Goal: Transaction & Acquisition: Purchase product/service

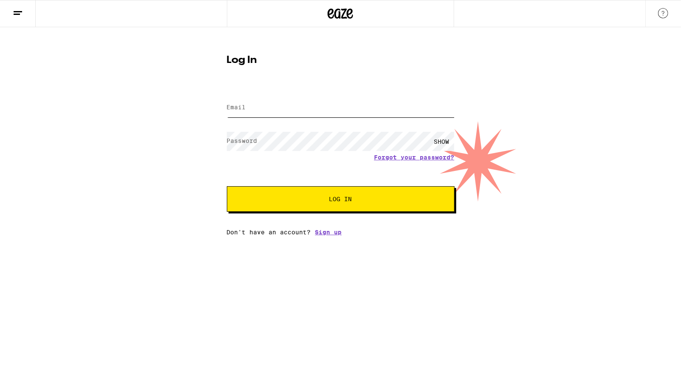
click at [265, 110] on input "Email" at bounding box center [341, 107] width 228 height 19
click at [0, 235] on com-1password-button at bounding box center [0, 235] width 0 height 0
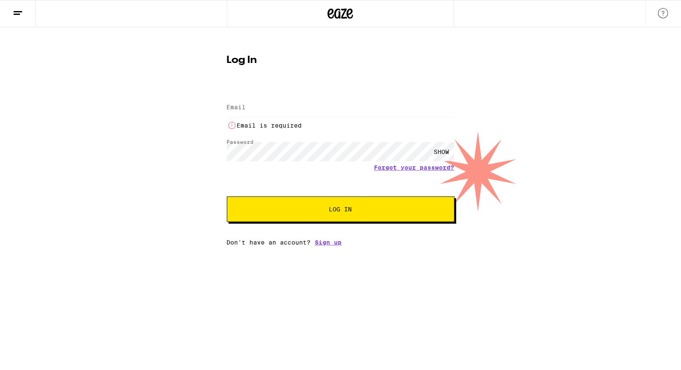
click at [254, 113] on input "Email" at bounding box center [341, 107] width 228 height 19
click at [248, 107] on input "Email" at bounding box center [341, 107] width 228 height 19
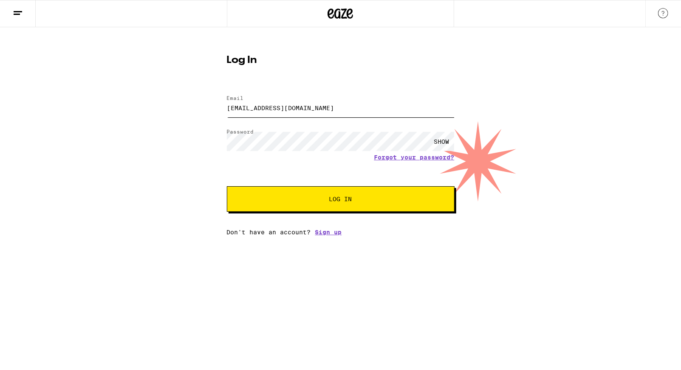
type input "[EMAIL_ADDRESS][DOMAIN_NAME]"
click at [324, 204] on button "Log In" at bounding box center [341, 199] width 228 height 26
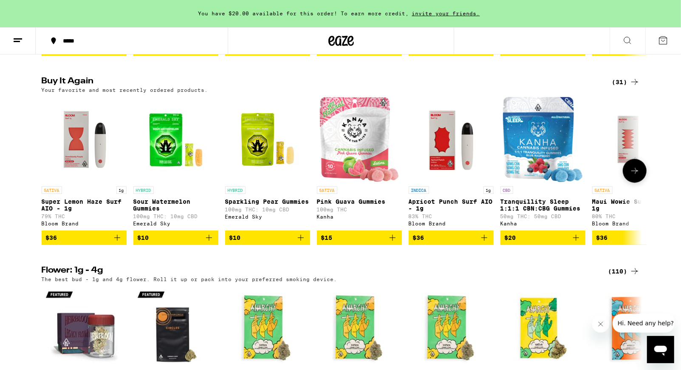
scroll to position [712, 0]
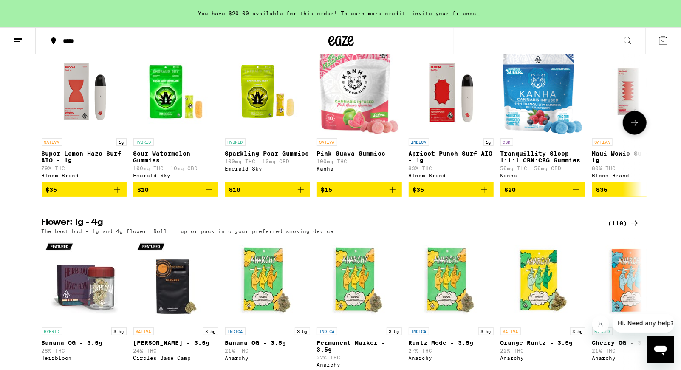
click at [117, 193] on icon "Add to bag" at bounding box center [117, 190] width 6 height 6
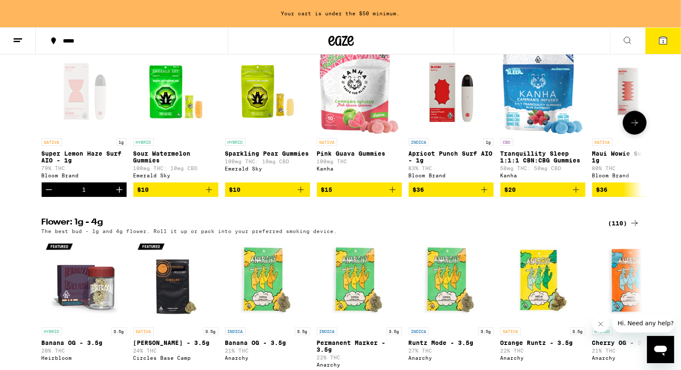
click at [301, 195] on icon "Add to bag" at bounding box center [301, 189] width 10 height 10
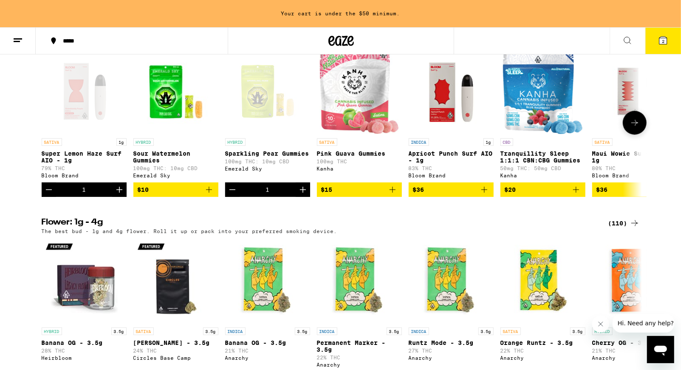
click at [301, 195] on icon "Increment" at bounding box center [303, 189] width 10 height 10
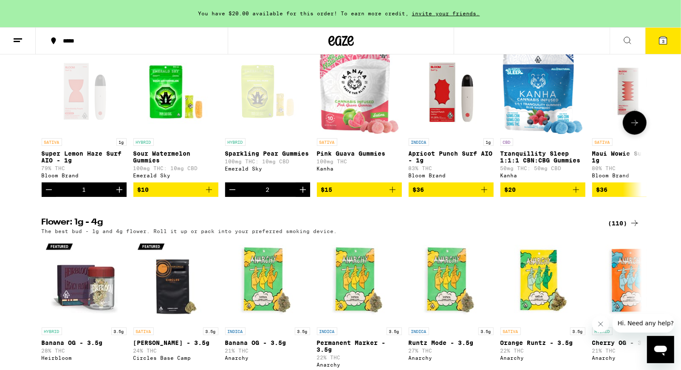
click at [301, 195] on icon "Increment" at bounding box center [303, 189] width 10 height 10
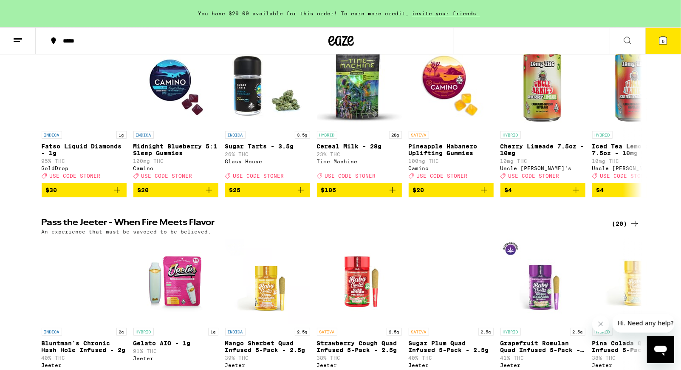
scroll to position [0, 0]
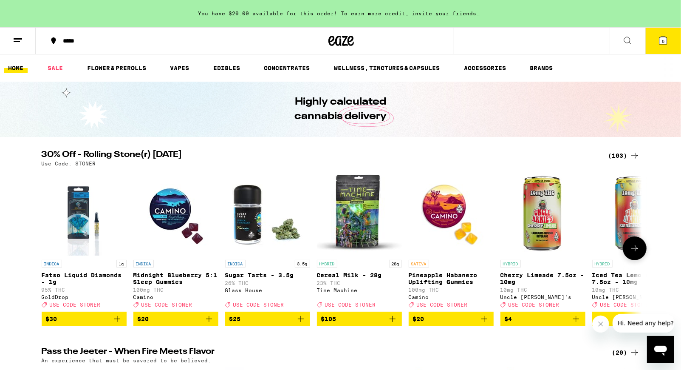
click at [629, 254] on button at bounding box center [635, 248] width 24 height 24
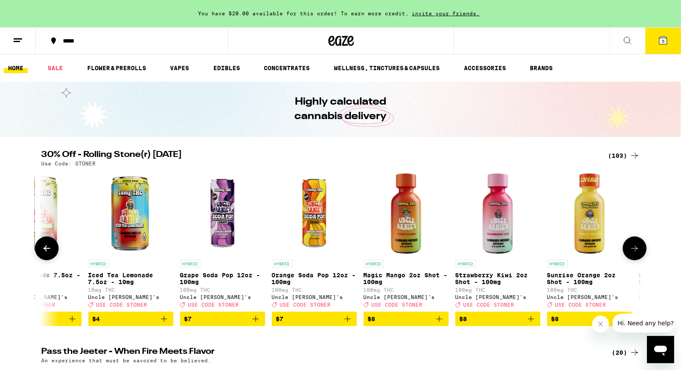
scroll to position [0, 506]
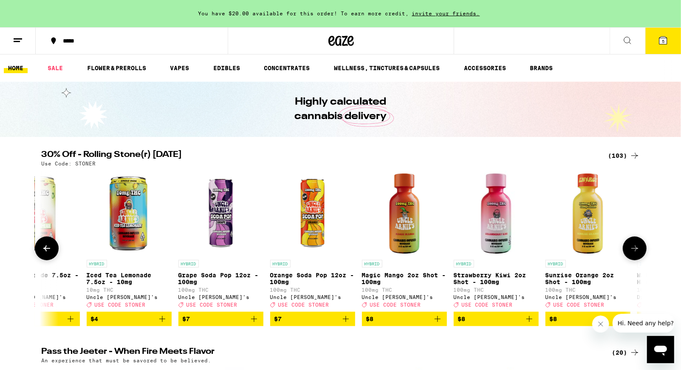
click at [630, 253] on icon at bounding box center [635, 248] width 10 height 10
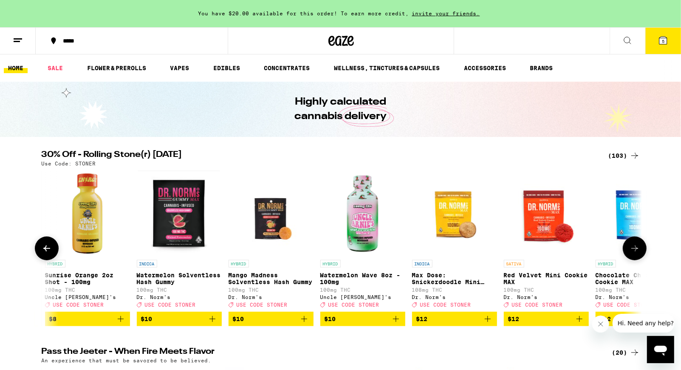
scroll to position [0, 1012]
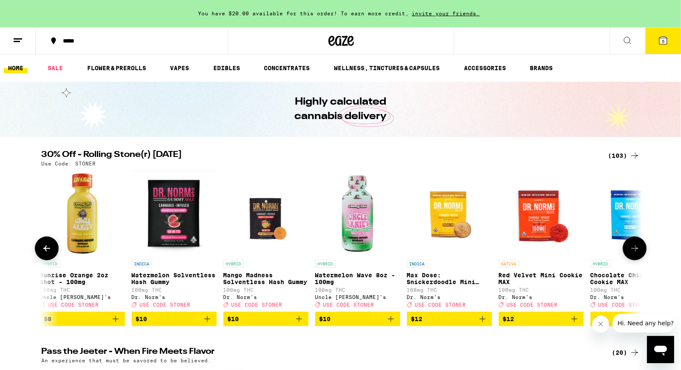
click at [630, 253] on icon at bounding box center [635, 248] width 10 height 10
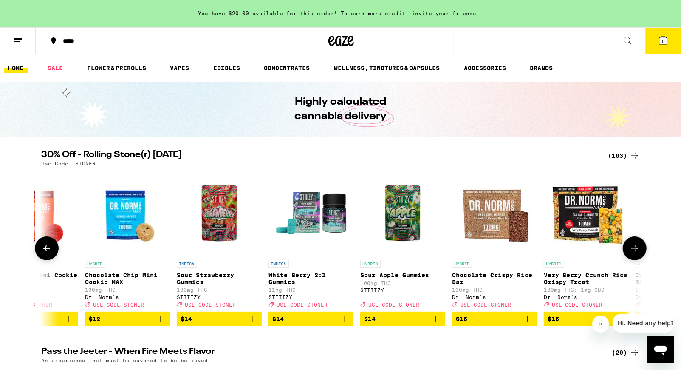
click at [630, 253] on icon at bounding box center [635, 248] width 10 height 10
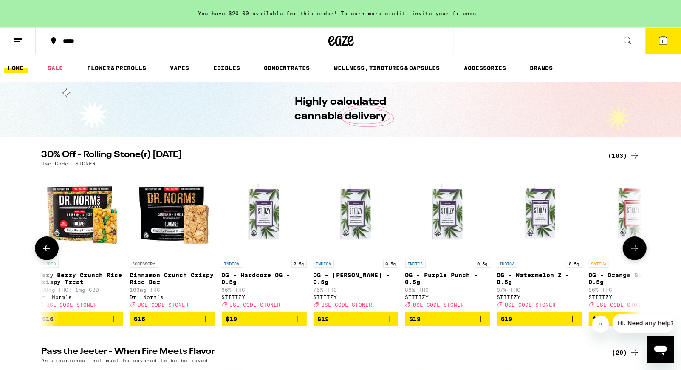
click at [630, 253] on icon at bounding box center [635, 248] width 10 height 10
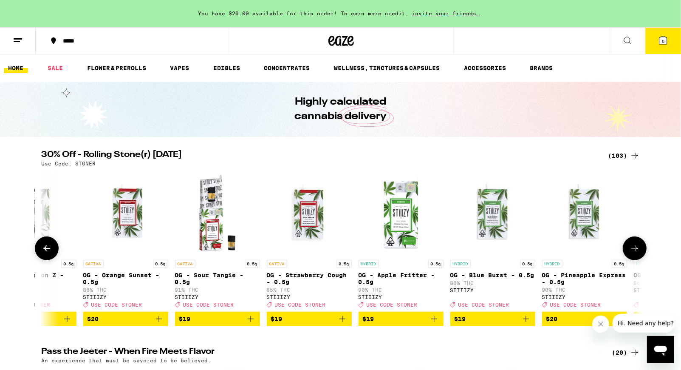
click at [630, 253] on icon at bounding box center [635, 248] width 10 height 10
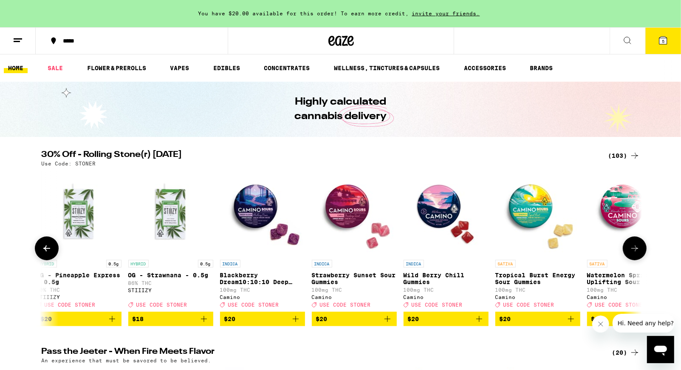
click at [630, 253] on icon at bounding box center [635, 248] width 10 height 10
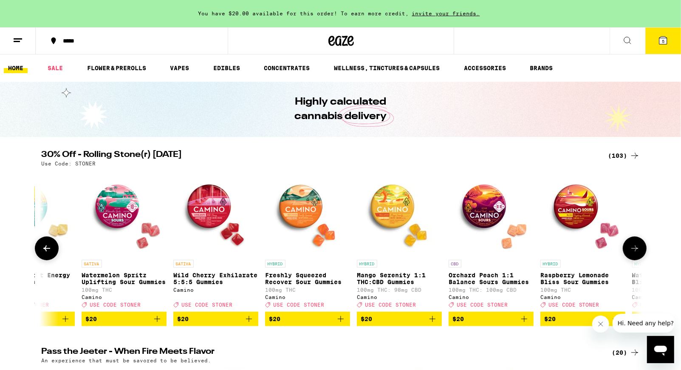
click at [630, 253] on icon at bounding box center [635, 248] width 10 height 10
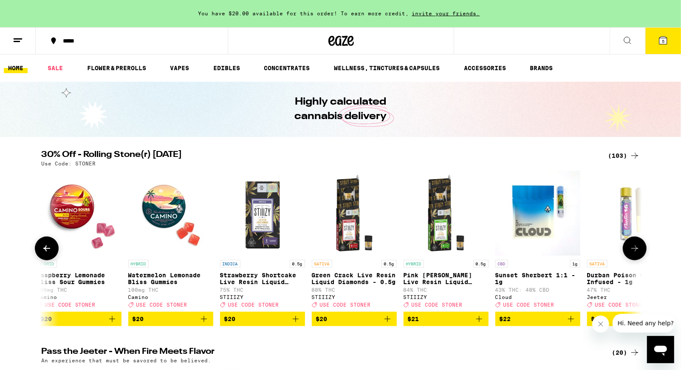
scroll to position [0, 4046]
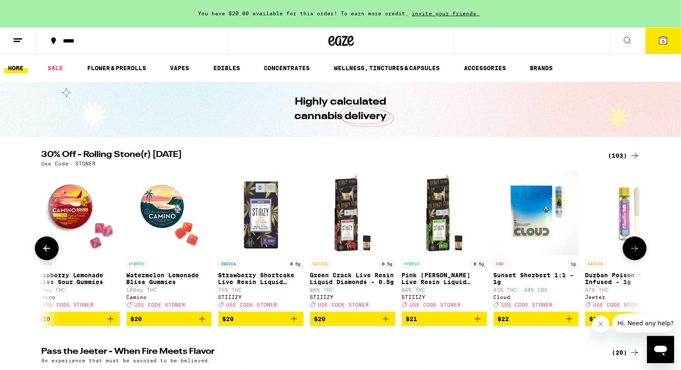
click at [630, 253] on icon at bounding box center [635, 248] width 10 height 10
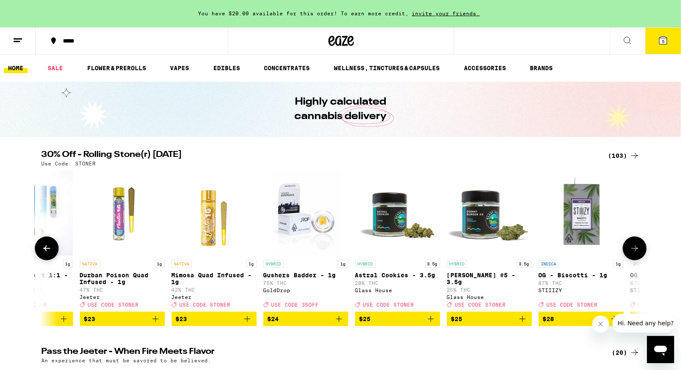
click at [630, 253] on icon at bounding box center [635, 248] width 10 height 10
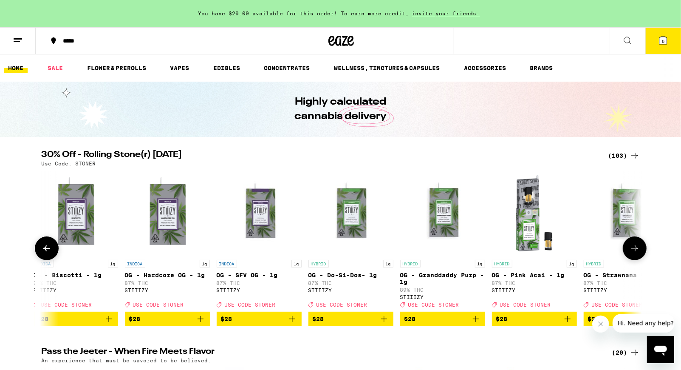
click at [630, 253] on icon at bounding box center [635, 248] width 10 height 10
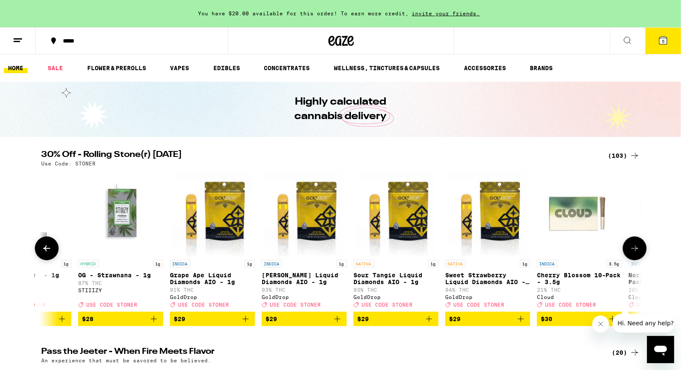
click at [630, 253] on icon at bounding box center [635, 248] width 10 height 10
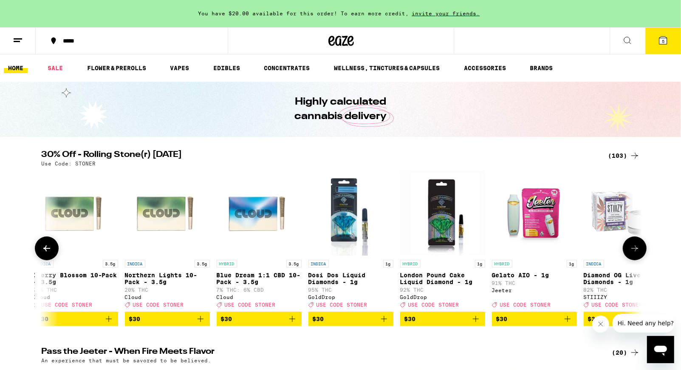
scroll to position [0, 6070]
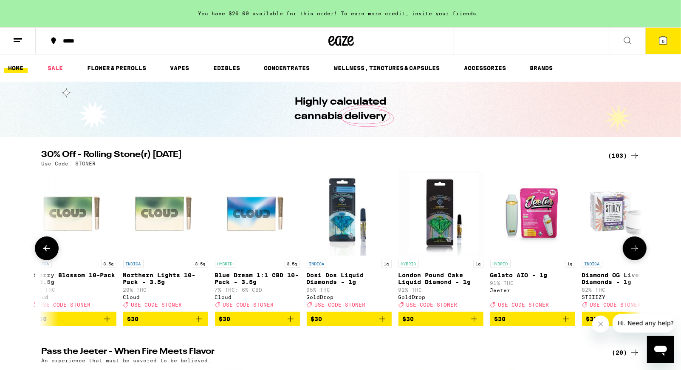
click at [630, 253] on icon at bounding box center [635, 248] width 10 height 10
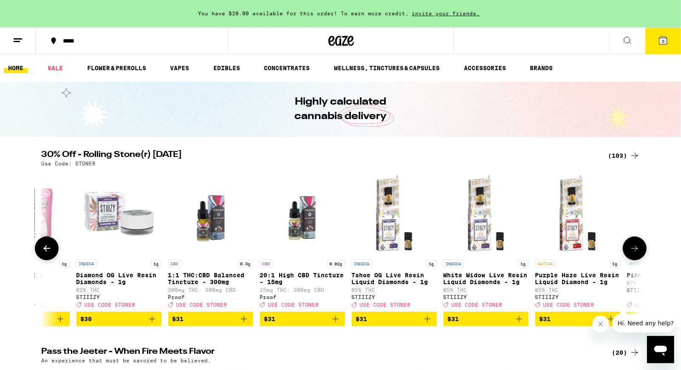
click at [630, 253] on icon at bounding box center [635, 248] width 10 height 10
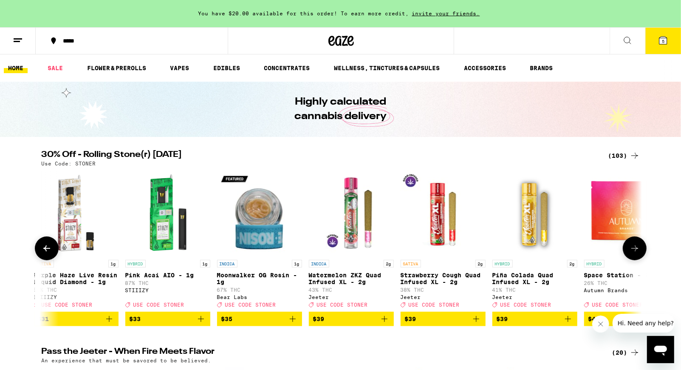
scroll to position [0, 7081]
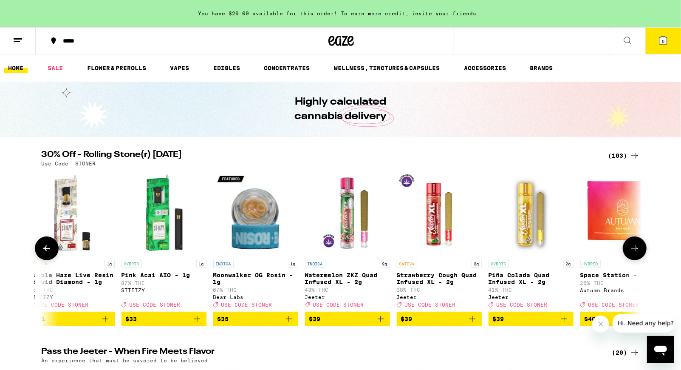
click at [630, 253] on icon at bounding box center [635, 248] width 10 height 10
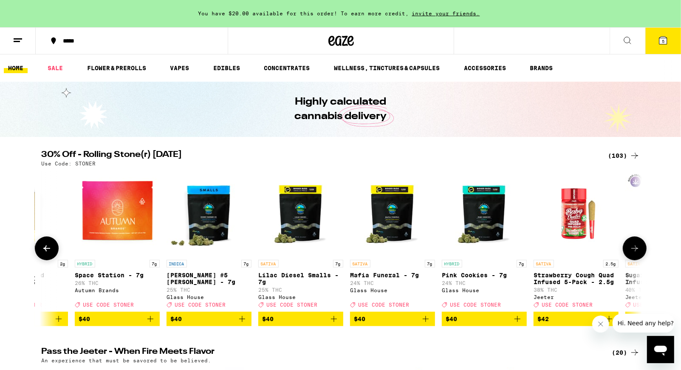
click at [630, 253] on icon at bounding box center [635, 248] width 10 height 10
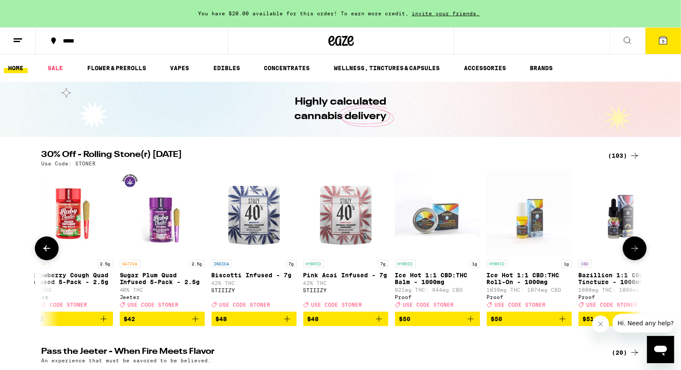
click at [630, 254] on button at bounding box center [635, 248] width 24 height 24
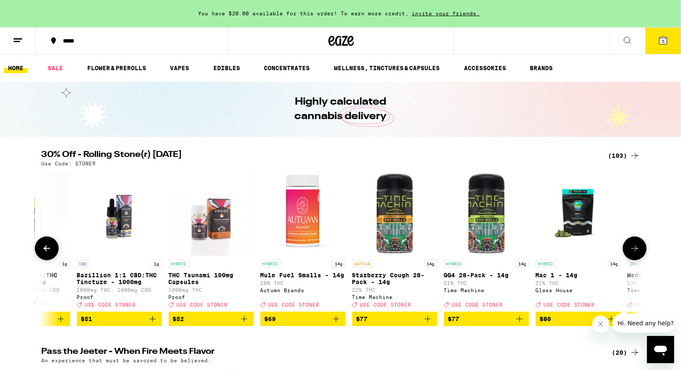
scroll to position [0, 8599]
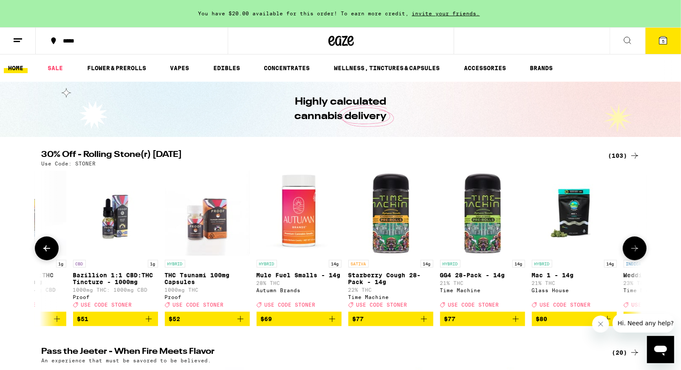
click at [630, 254] on button at bounding box center [635, 248] width 24 height 24
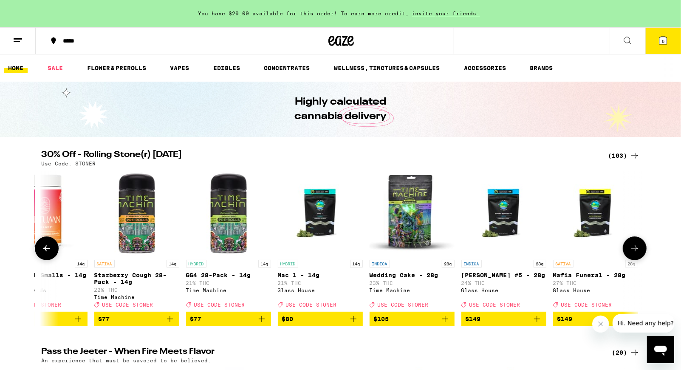
scroll to position [0, 8858]
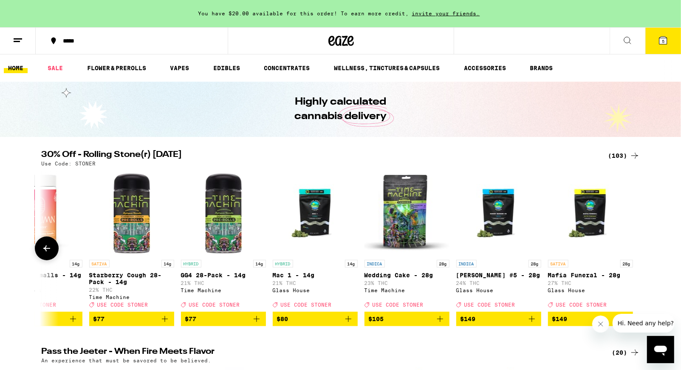
click at [629, 254] on div at bounding box center [635, 248] width 24 height 24
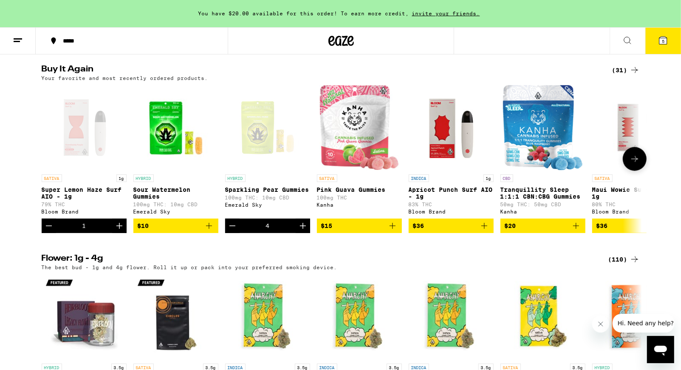
scroll to position [670, 0]
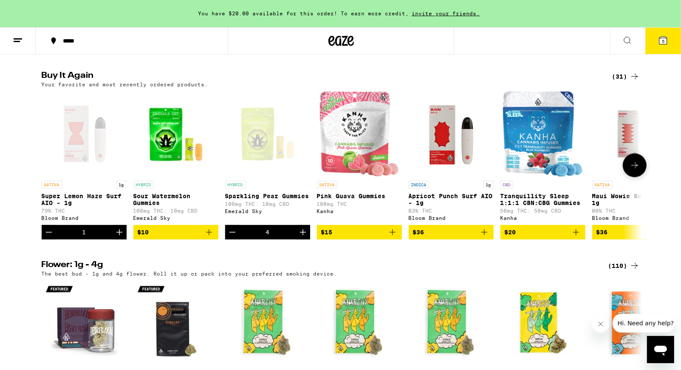
click at [635, 170] on icon at bounding box center [635, 165] width 10 height 10
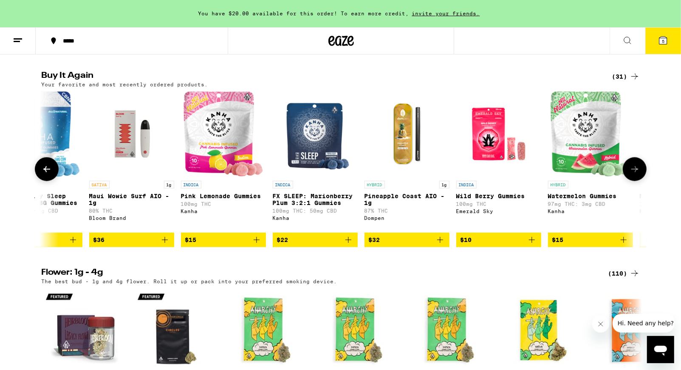
scroll to position [0, 506]
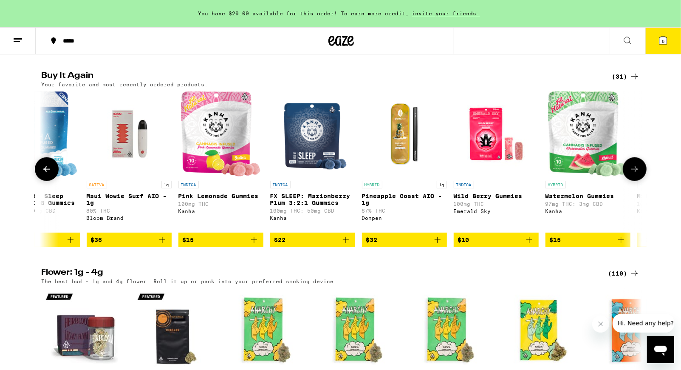
click at [163, 245] on icon "Add to bag" at bounding box center [162, 240] width 10 height 10
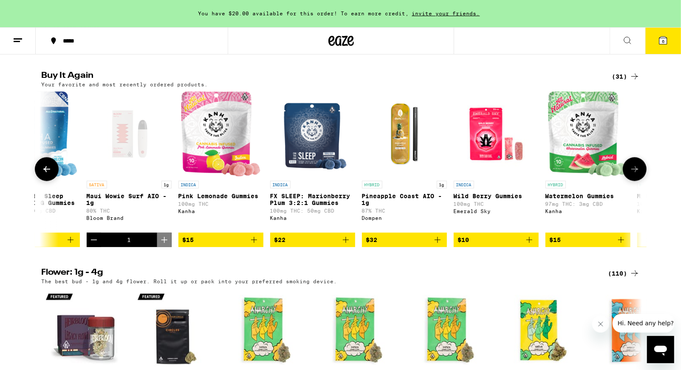
click at [48, 174] on icon at bounding box center [47, 169] width 10 height 10
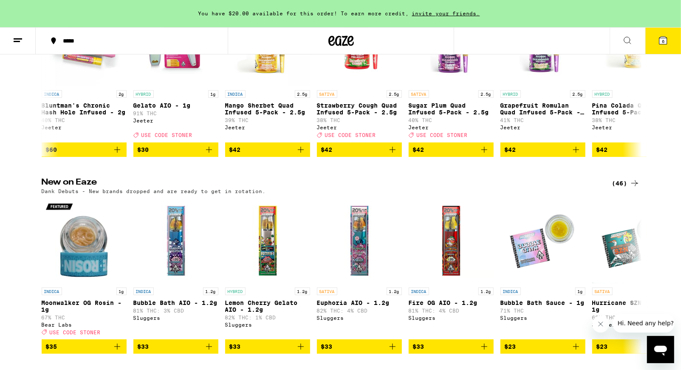
scroll to position [0, 0]
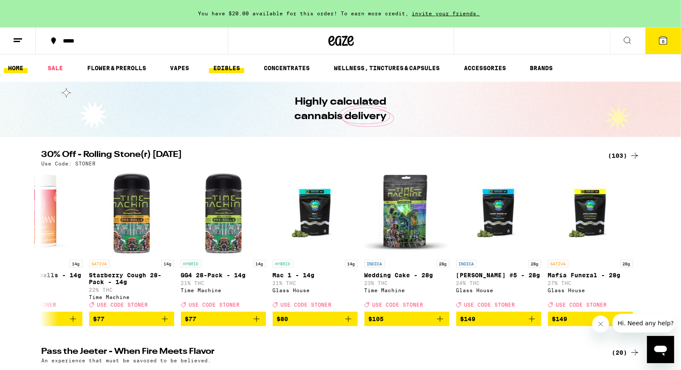
click at [228, 66] on link "EDIBLES" at bounding box center [226, 68] width 35 height 10
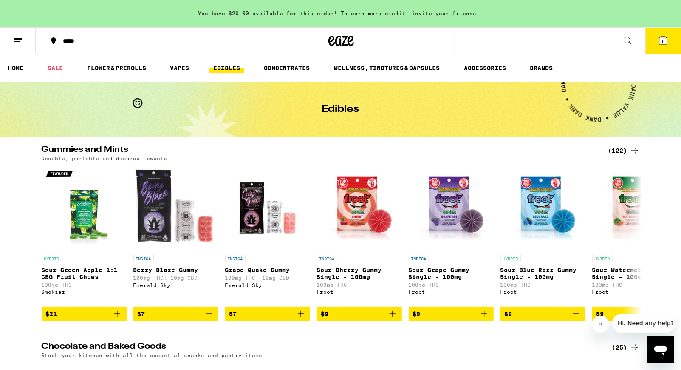
click at [618, 149] on div "(122)" at bounding box center [624, 150] width 31 height 10
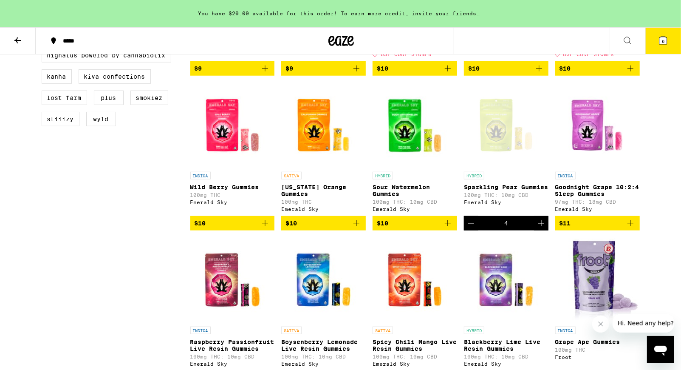
scroll to position [388, 0]
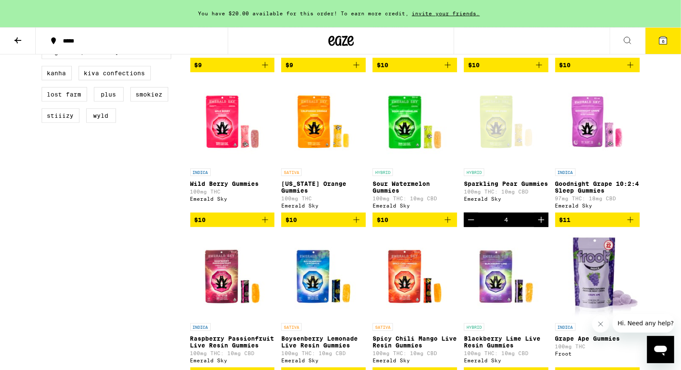
click at [357, 225] on icon "Add to bag" at bounding box center [357, 220] width 10 height 10
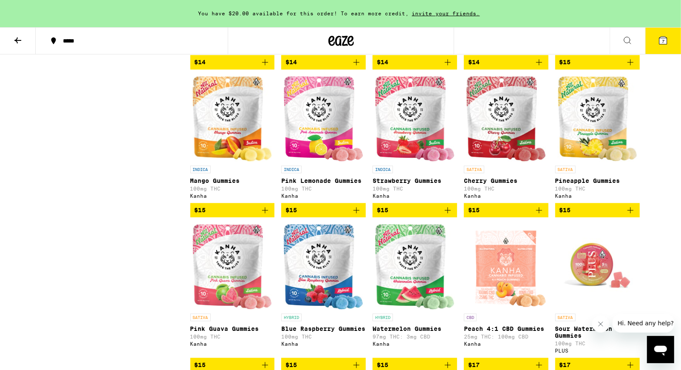
scroll to position [1013, 0]
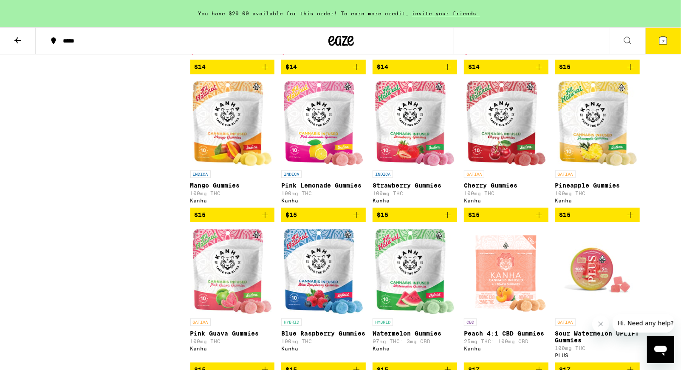
click at [357, 220] on icon "Add to bag" at bounding box center [357, 215] width 10 height 10
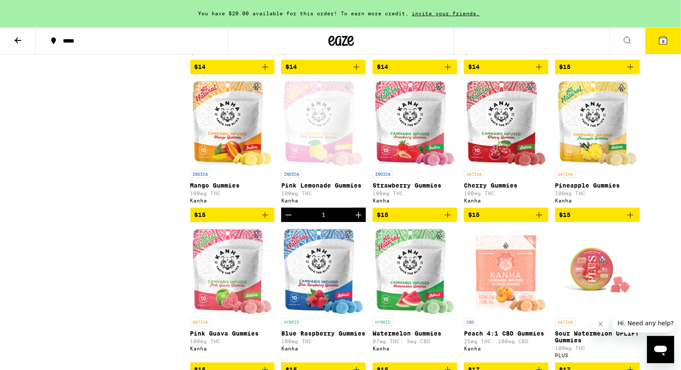
click at [326, 157] on div "Open page for Pink Lemonade Gummies from Kanha" at bounding box center [323, 123] width 79 height 85
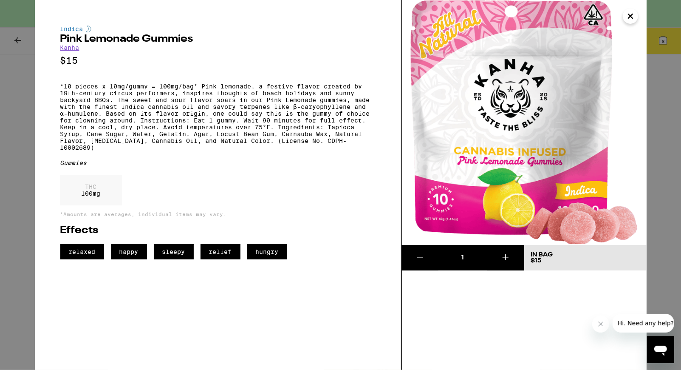
click at [631, 16] on icon "Close" at bounding box center [631, 16] width 4 height 4
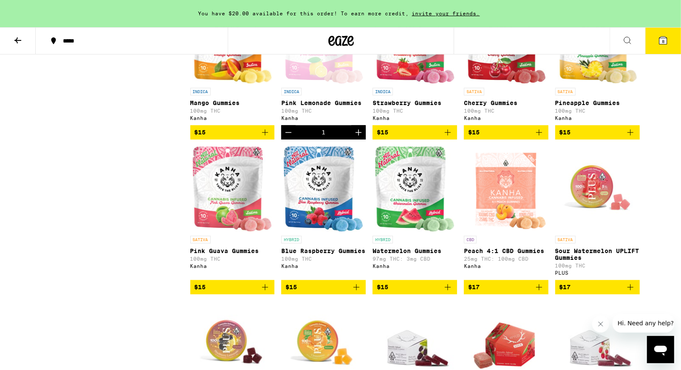
scroll to position [1097, 0]
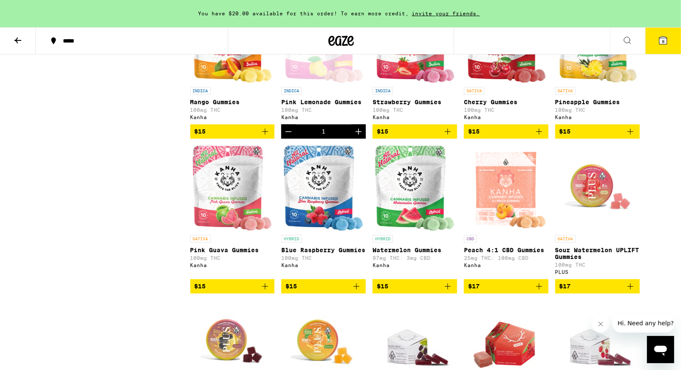
click at [248, 229] on img "Open page for Pink Guava Gummies from Kanha" at bounding box center [232, 187] width 79 height 85
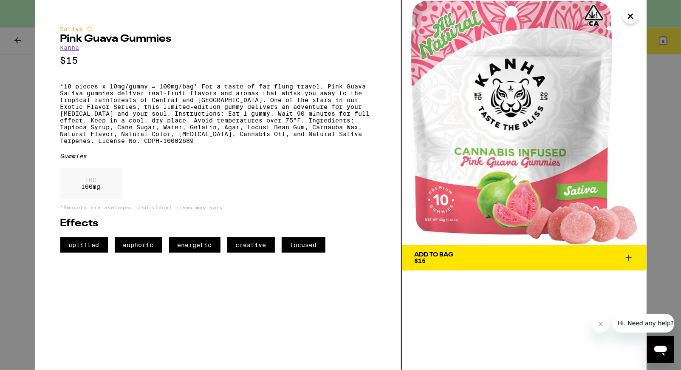
click at [628, 254] on icon at bounding box center [629, 257] width 10 height 10
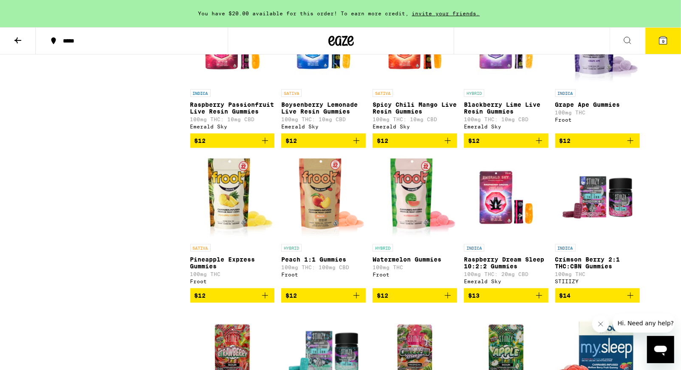
scroll to position [428, 0]
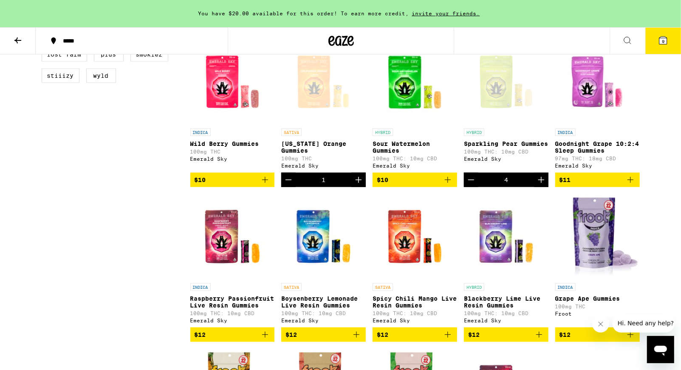
click at [663, 37] on icon at bounding box center [664, 41] width 8 height 8
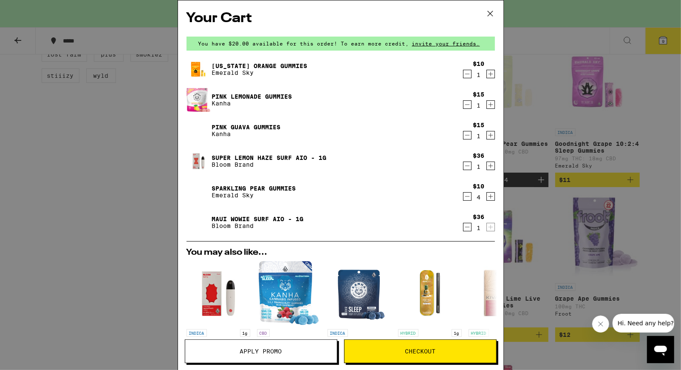
click at [465, 105] on icon "Decrement" at bounding box center [467, 105] width 5 height 0
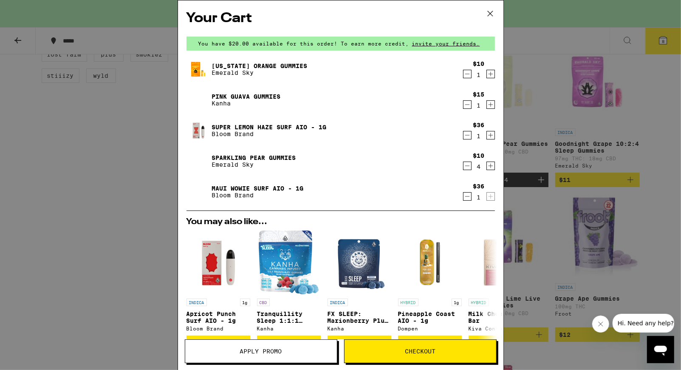
click at [465, 134] on icon "Decrement" at bounding box center [468, 135] width 8 height 10
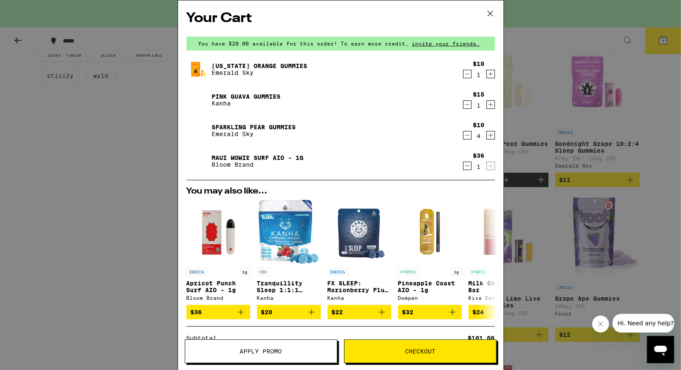
click at [443, 354] on button "Checkout" at bounding box center [420, 351] width 153 height 24
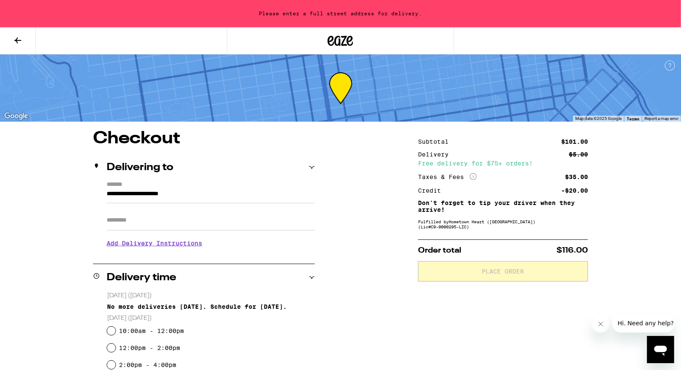
click at [158, 197] on input "**********" at bounding box center [211, 196] width 208 height 14
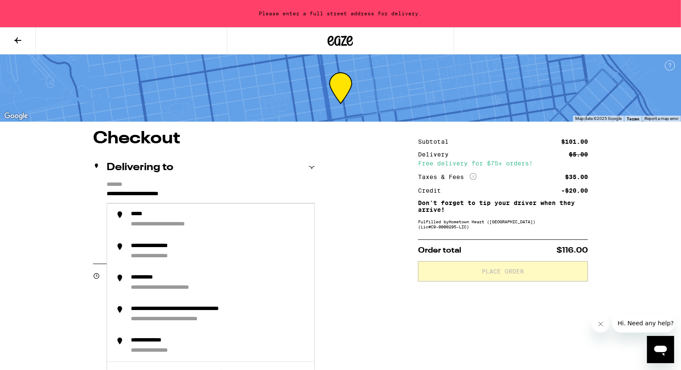
click at [190, 194] on input "**********" at bounding box center [211, 196] width 208 height 14
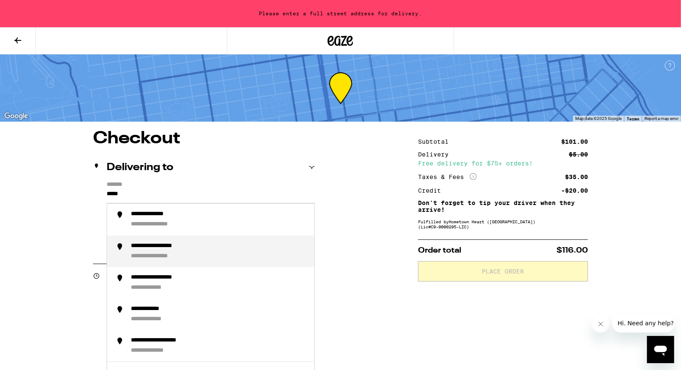
click at [178, 255] on div "**********" at bounding box center [163, 256] width 65 height 8
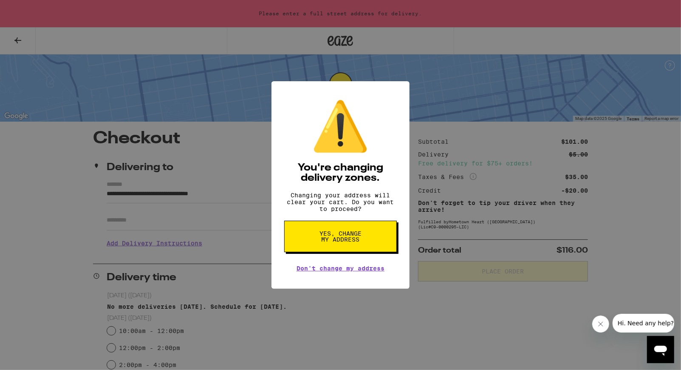
click at [336, 242] on span "Yes, change my address" at bounding box center [341, 236] width 44 height 12
type input "**********"
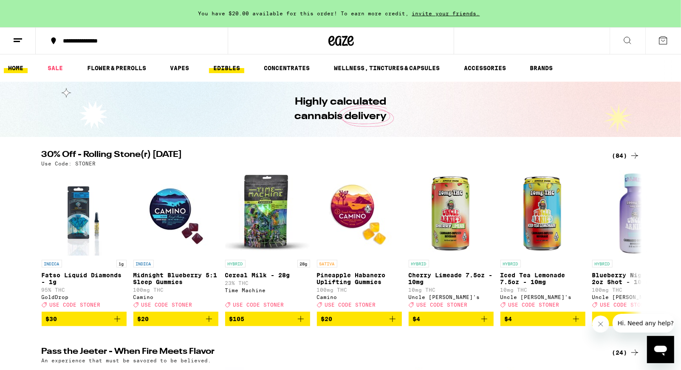
click at [224, 70] on link "EDIBLES" at bounding box center [226, 68] width 35 height 10
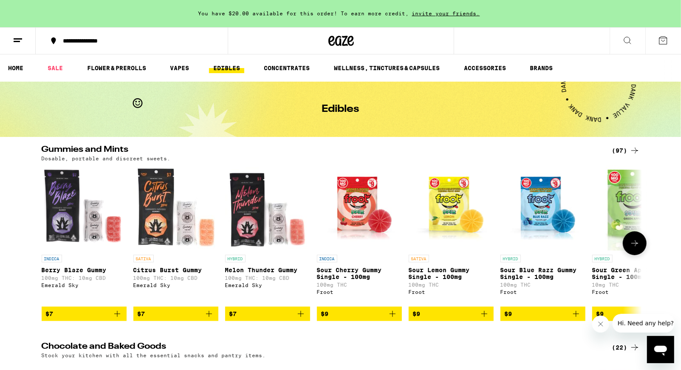
scroll to position [55, 0]
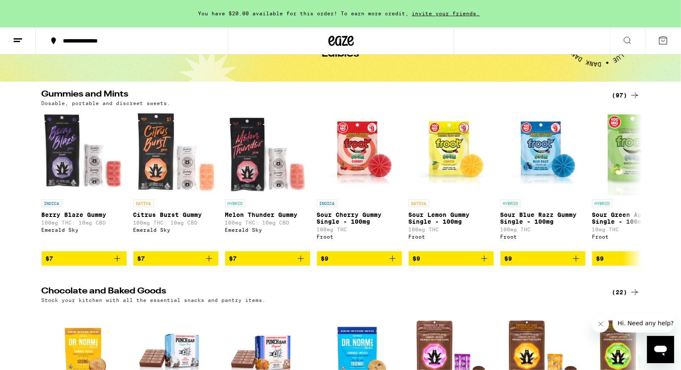
click at [621, 91] on div "(97)" at bounding box center [626, 95] width 28 height 10
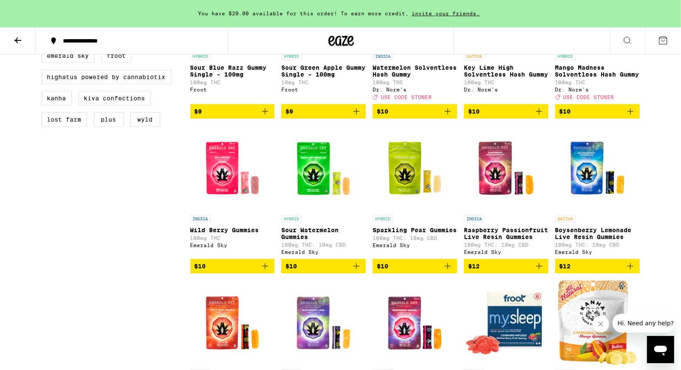
scroll to position [343, 0]
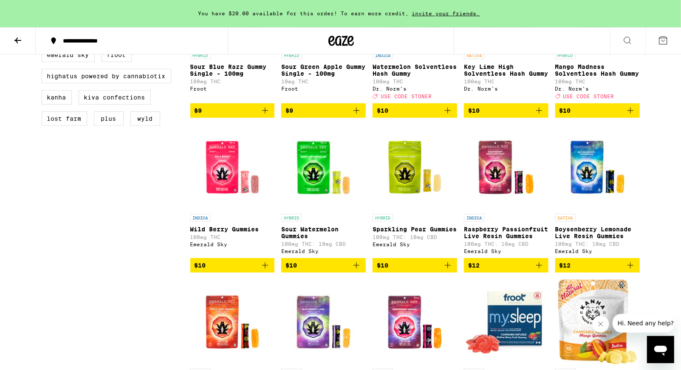
click at [448, 268] on icon "Add to bag" at bounding box center [448, 265] width 6 height 6
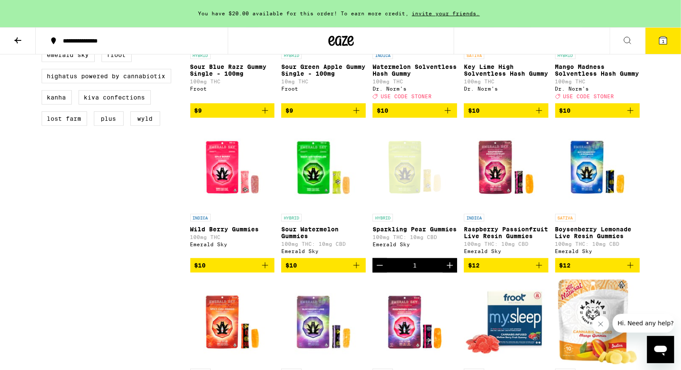
click at [448, 270] on icon "Increment" at bounding box center [450, 265] width 10 height 10
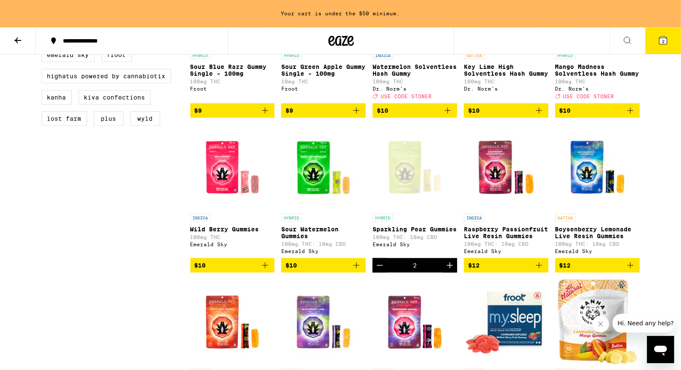
click at [448, 270] on icon "Increment" at bounding box center [450, 265] width 10 height 10
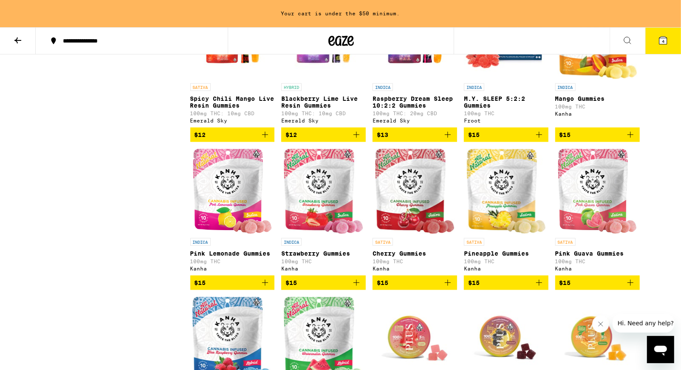
scroll to position [630, 0]
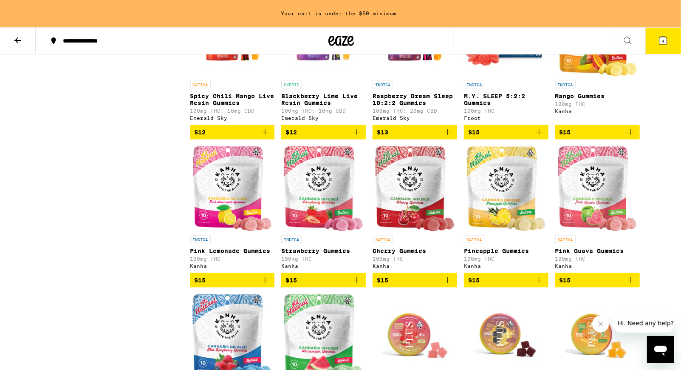
click at [267, 285] on icon "Add to bag" at bounding box center [265, 280] width 10 height 10
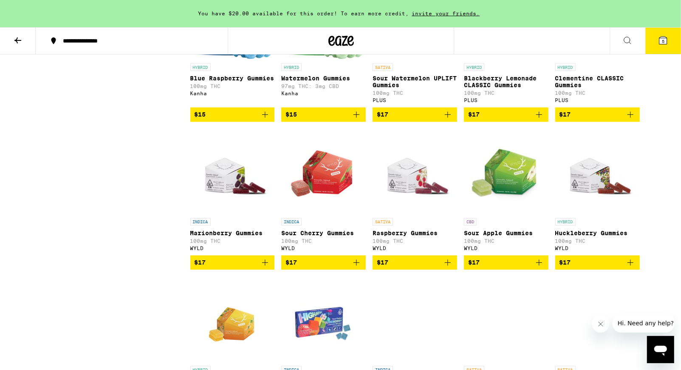
scroll to position [984, 0]
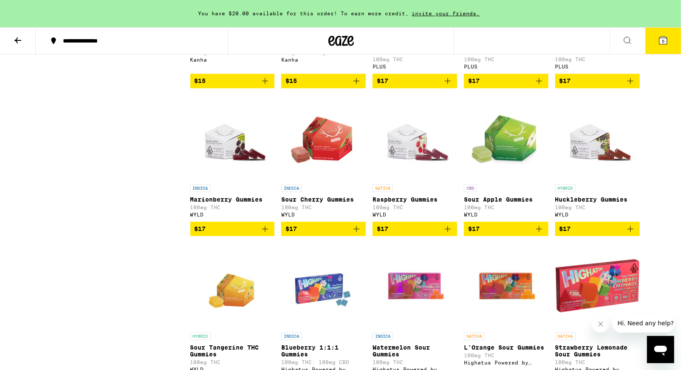
click at [661, 41] on icon at bounding box center [664, 41] width 8 height 8
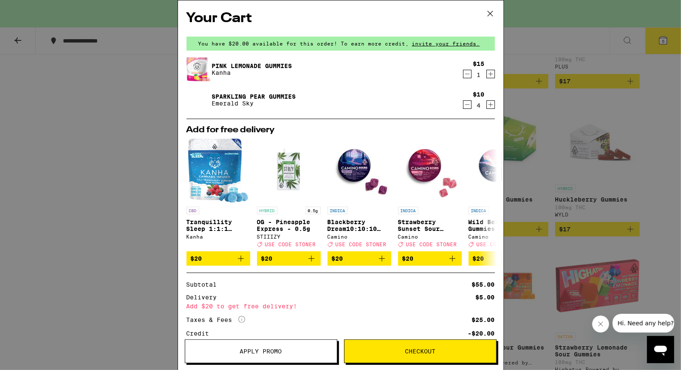
click at [493, 14] on icon at bounding box center [490, 13] width 13 height 13
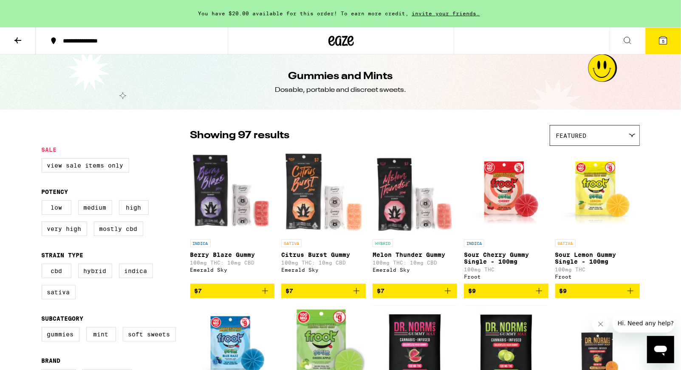
click at [627, 40] on icon at bounding box center [628, 40] width 10 height 10
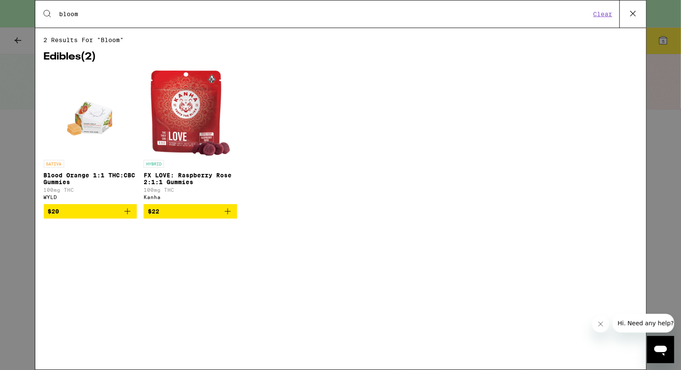
type input "bloom"
click at [632, 12] on icon at bounding box center [632, 13] width 5 height 5
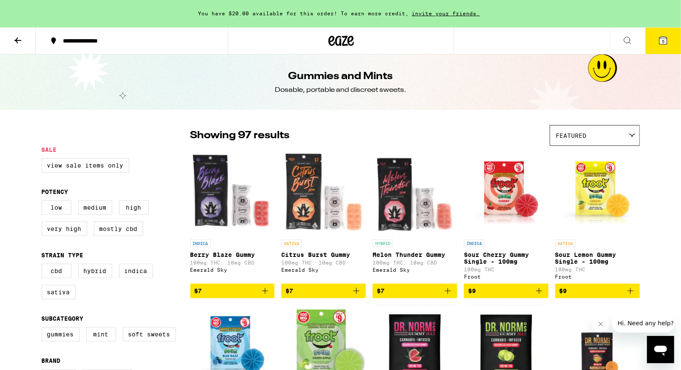
click at [15, 40] on icon at bounding box center [17, 40] width 7 height 6
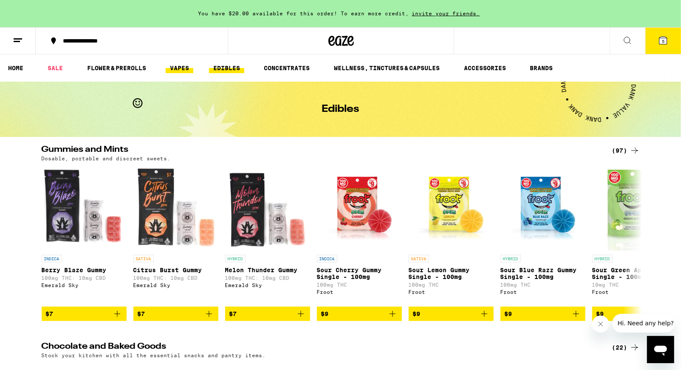
click at [176, 65] on link "VAPES" at bounding box center [180, 68] width 28 height 10
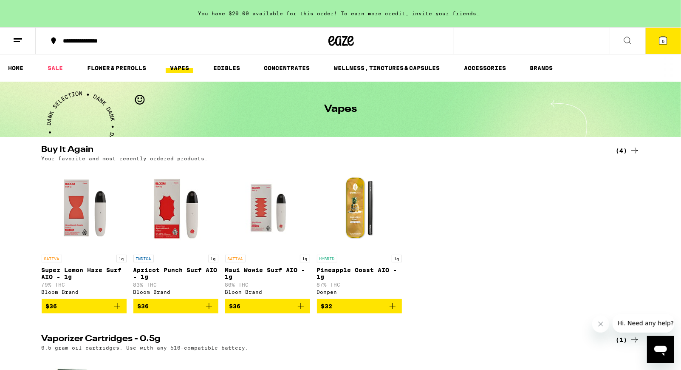
click at [300, 309] on icon "Add to bag" at bounding box center [301, 306] width 6 height 6
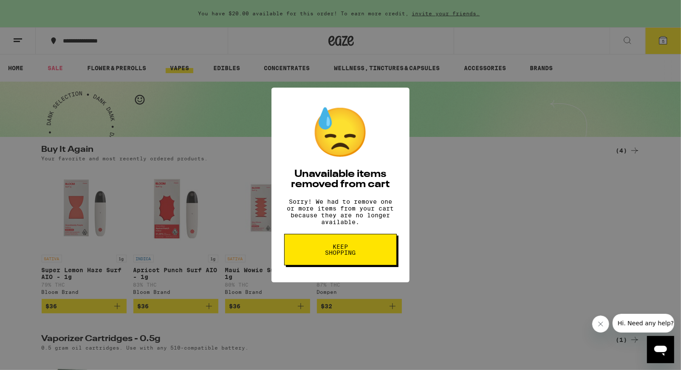
click at [323, 253] on span "Keep Shopping" at bounding box center [341, 250] width 44 height 12
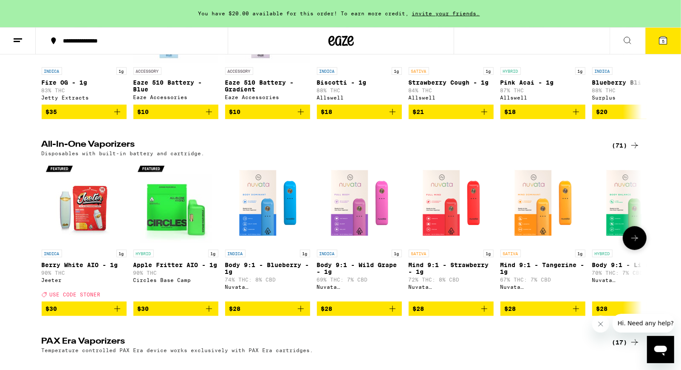
scroll to position [377, 0]
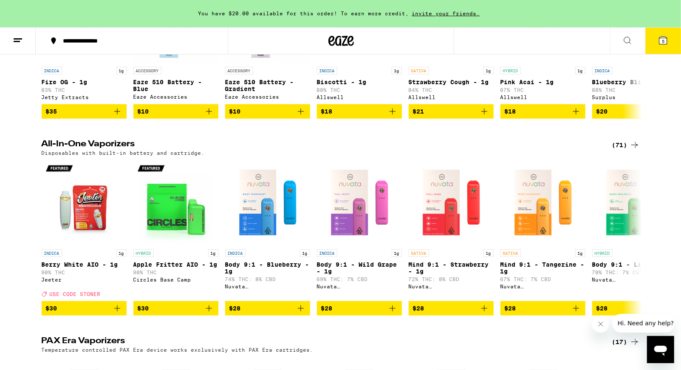
click at [619, 150] on div "(71)" at bounding box center [626, 145] width 28 height 10
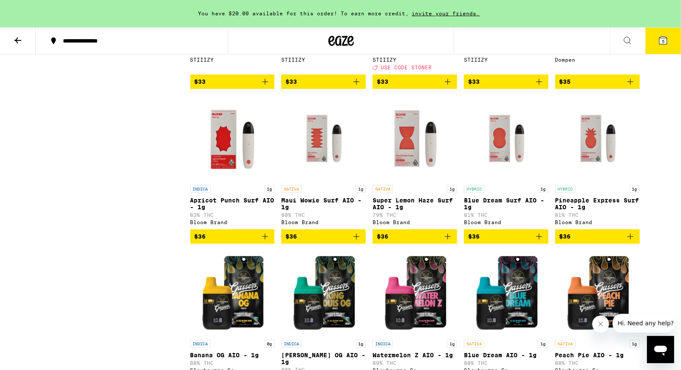
scroll to position [1621, 0]
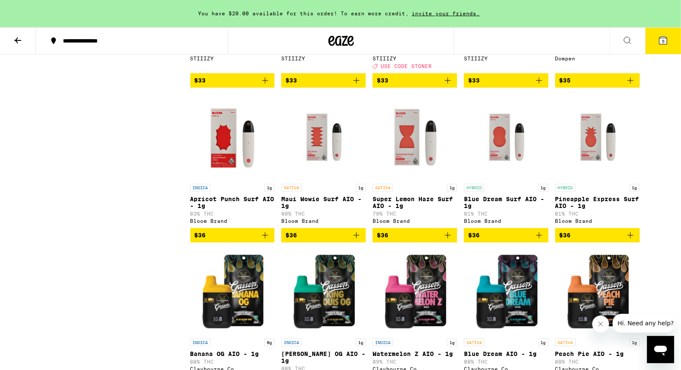
click at [358, 240] on icon "Add to bag" at bounding box center [357, 235] width 10 height 10
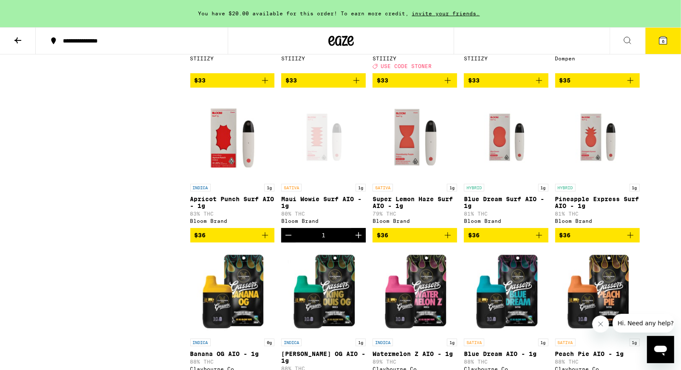
click at [664, 40] on span "6" at bounding box center [663, 41] width 3 height 5
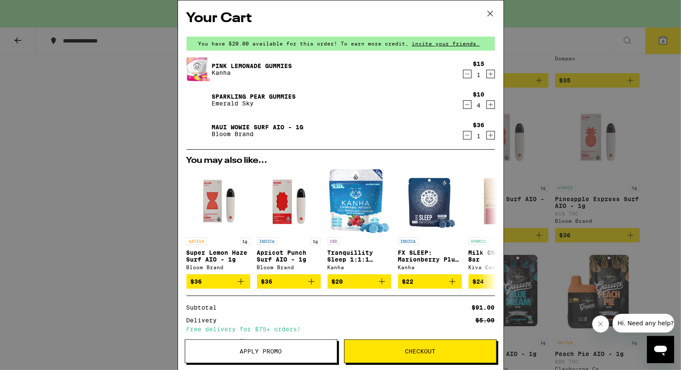
click at [491, 12] on icon at bounding box center [490, 13] width 5 height 5
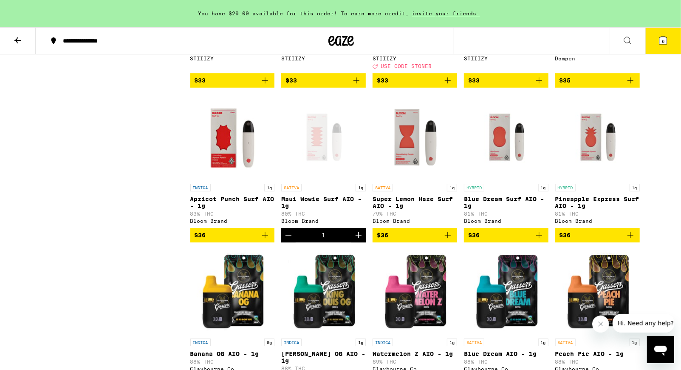
click at [627, 39] on icon at bounding box center [628, 40] width 10 height 10
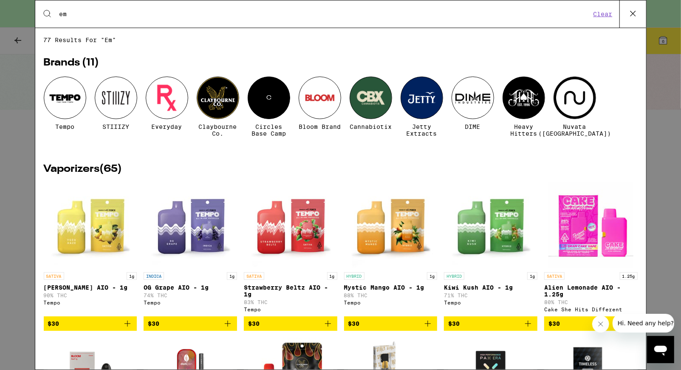
type input "e"
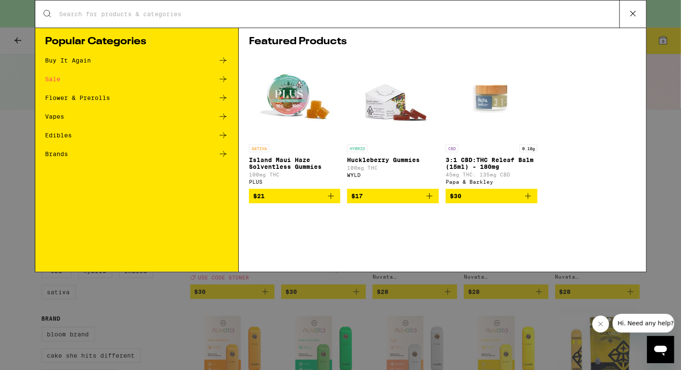
click at [70, 134] on div "Edibles" at bounding box center [58, 135] width 27 height 6
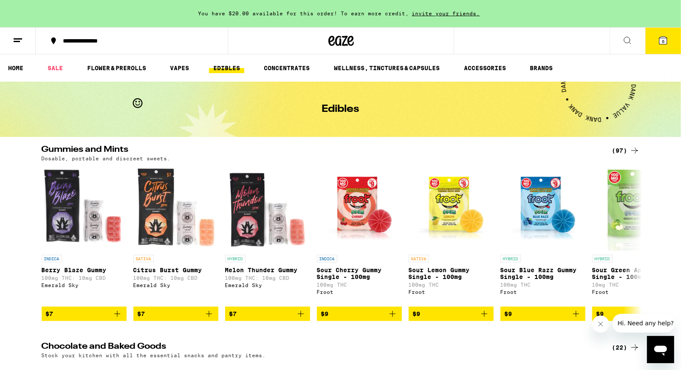
click at [618, 148] on div "(97)" at bounding box center [626, 150] width 28 height 10
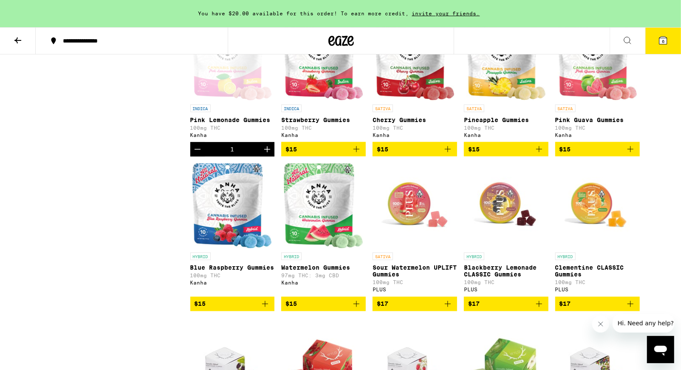
scroll to position [627, 0]
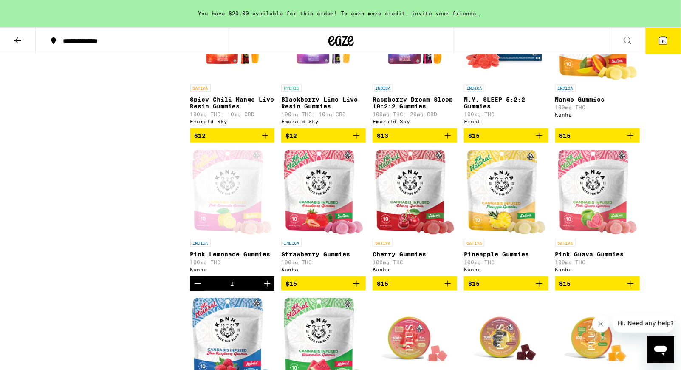
click at [631, 286] on icon "Add to bag" at bounding box center [631, 284] width 6 height 6
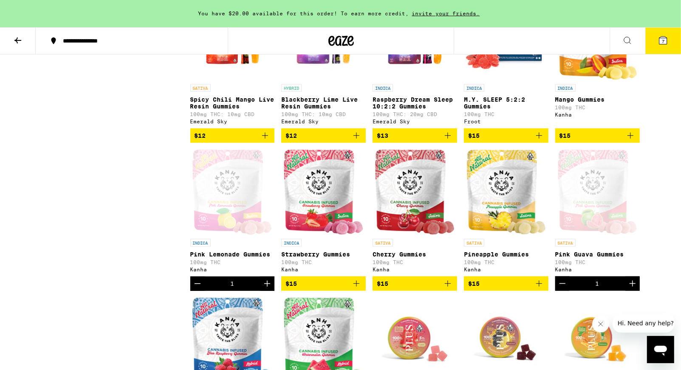
click at [665, 37] on icon at bounding box center [664, 41] width 8 height 8
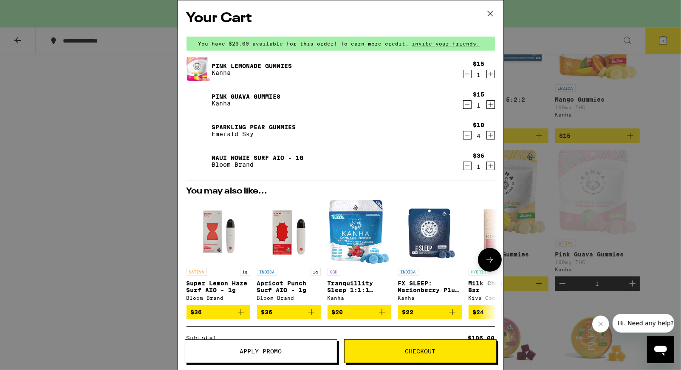
scroll to position [116, 0]
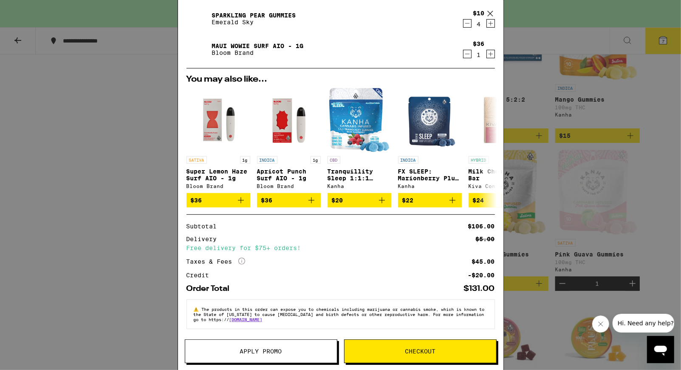
click at [400, 352] on span "Checkout" at bounding box center [421, 351] width 152 height 6
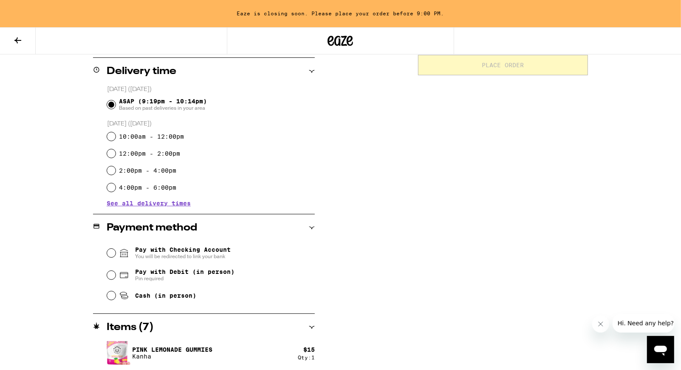
scroll to position [207, 0]
click at [112, 274] on input "Pay with Debit (in person) Pin required" at bounding box center [111, 274] width 9 height 9
radio input "true"
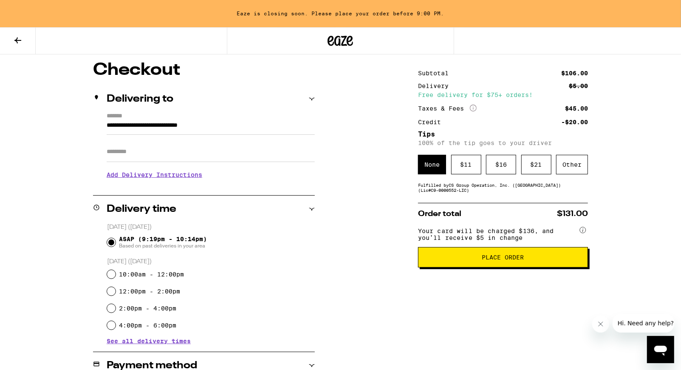
scroll to position [0, 0]
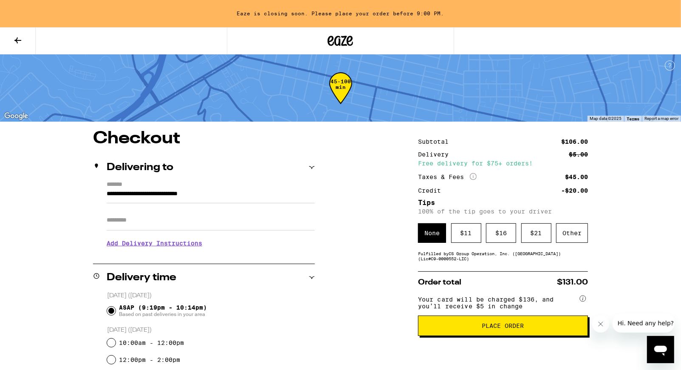
click at [513, 329] on span "Place Order" at bounding box center [503, 326] width 42 height 6
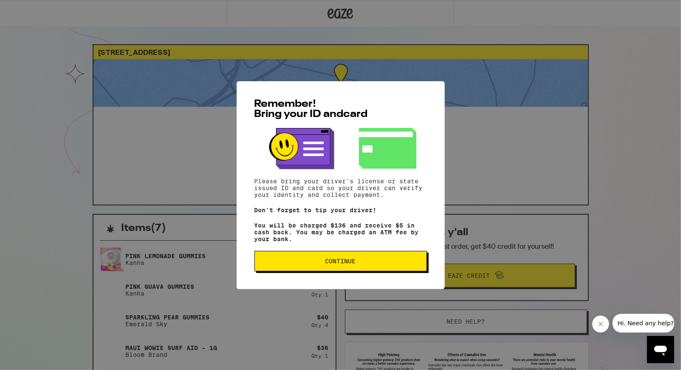
click at [368, 264] on span "Continue" at bounding box center [341, 261] width 158 height 6
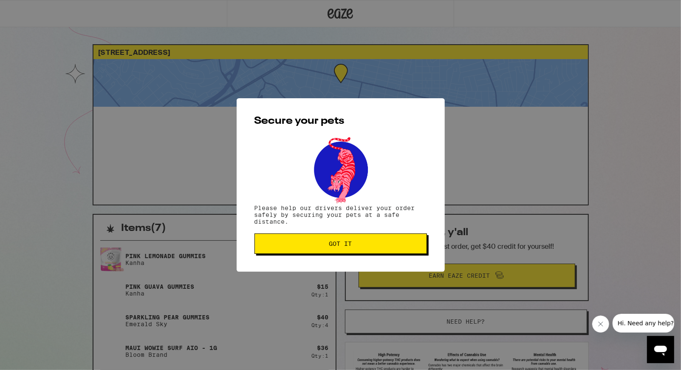
click at [352, 242] on span "Got it" at bounding box center [341, 244] width 158 height 6
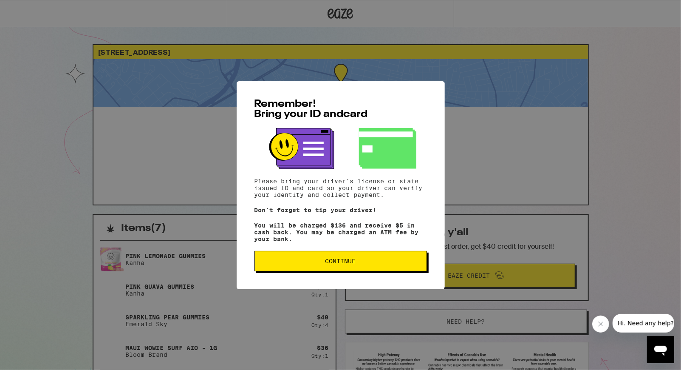
click at [326, 264] on span "Continue" at bounding box center [341, 261] width 31 height 6
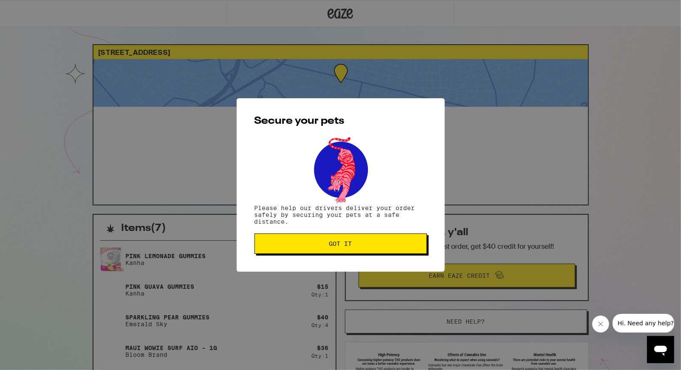
click at [330, 243] on span "Got it" at bounding box center [340, 244] width 23 height 6
